Goal: Check status: Check status

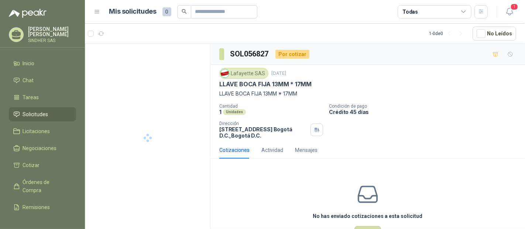
click at [37, 113] on span "Solicitudes" at bounding box center [35, 114] width 25 height 8
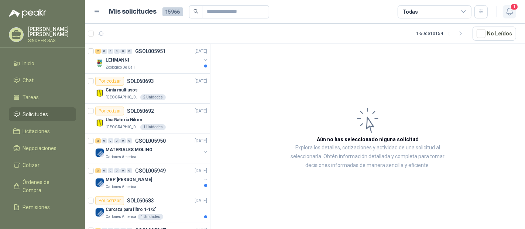
click at [507, 11] on icon "button" at bounding box center [509, 11] width 9 height 9
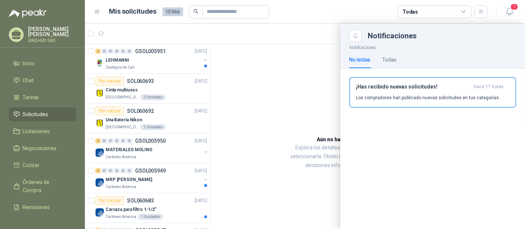
drag, startPoint x: 412, startPoint y: 92, endPoint x: 477, endPoint y: 2, distance: 110.6
click at [414, 90] on div "¡Has recibido nuevas solicitudes! hace 17 horas Los compradores han publicado n…" at bounding box center [433, 92] width 154 height 17
